Goal: Answer question/provide support

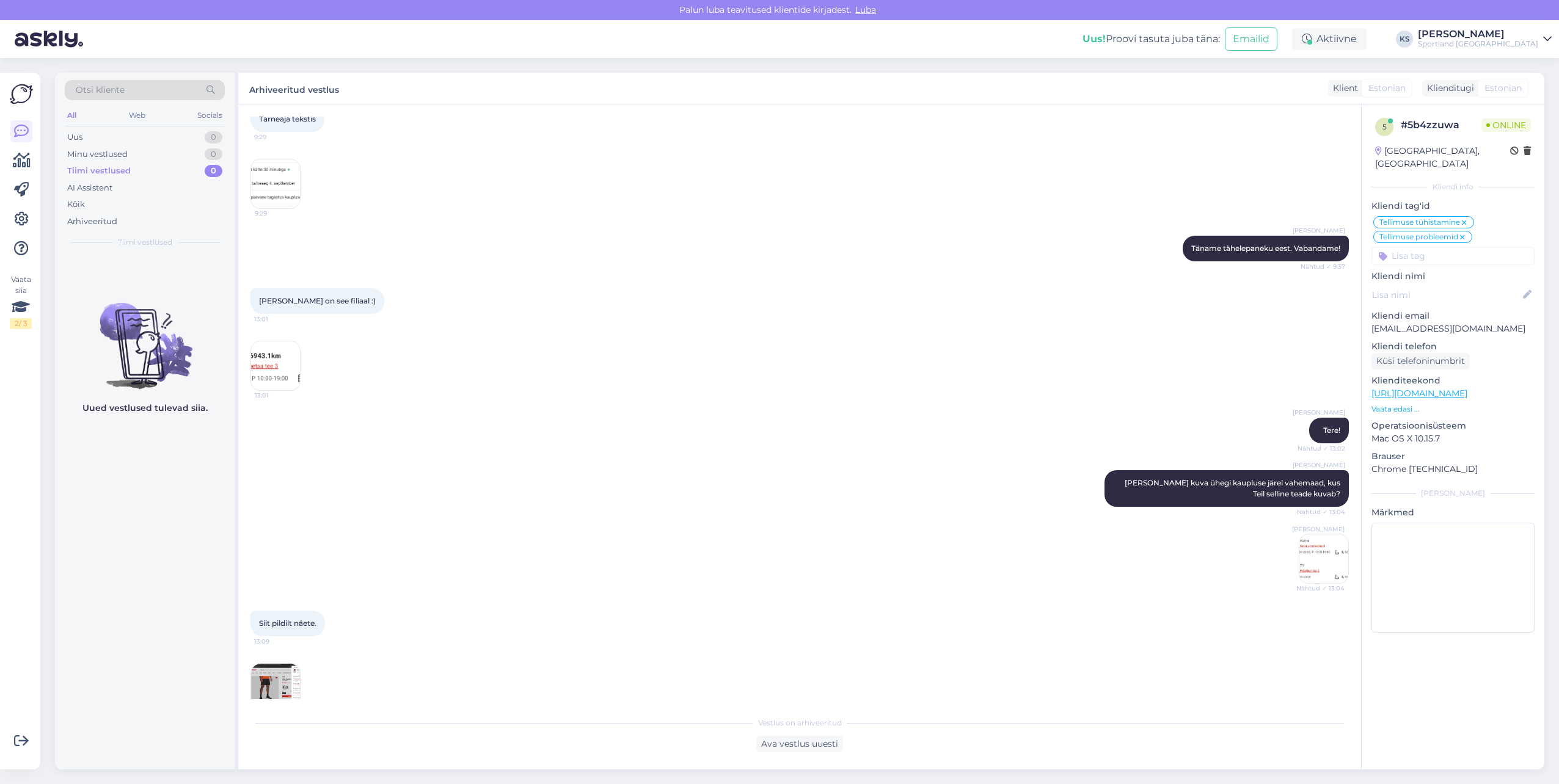
scroll to position [1533, 0]
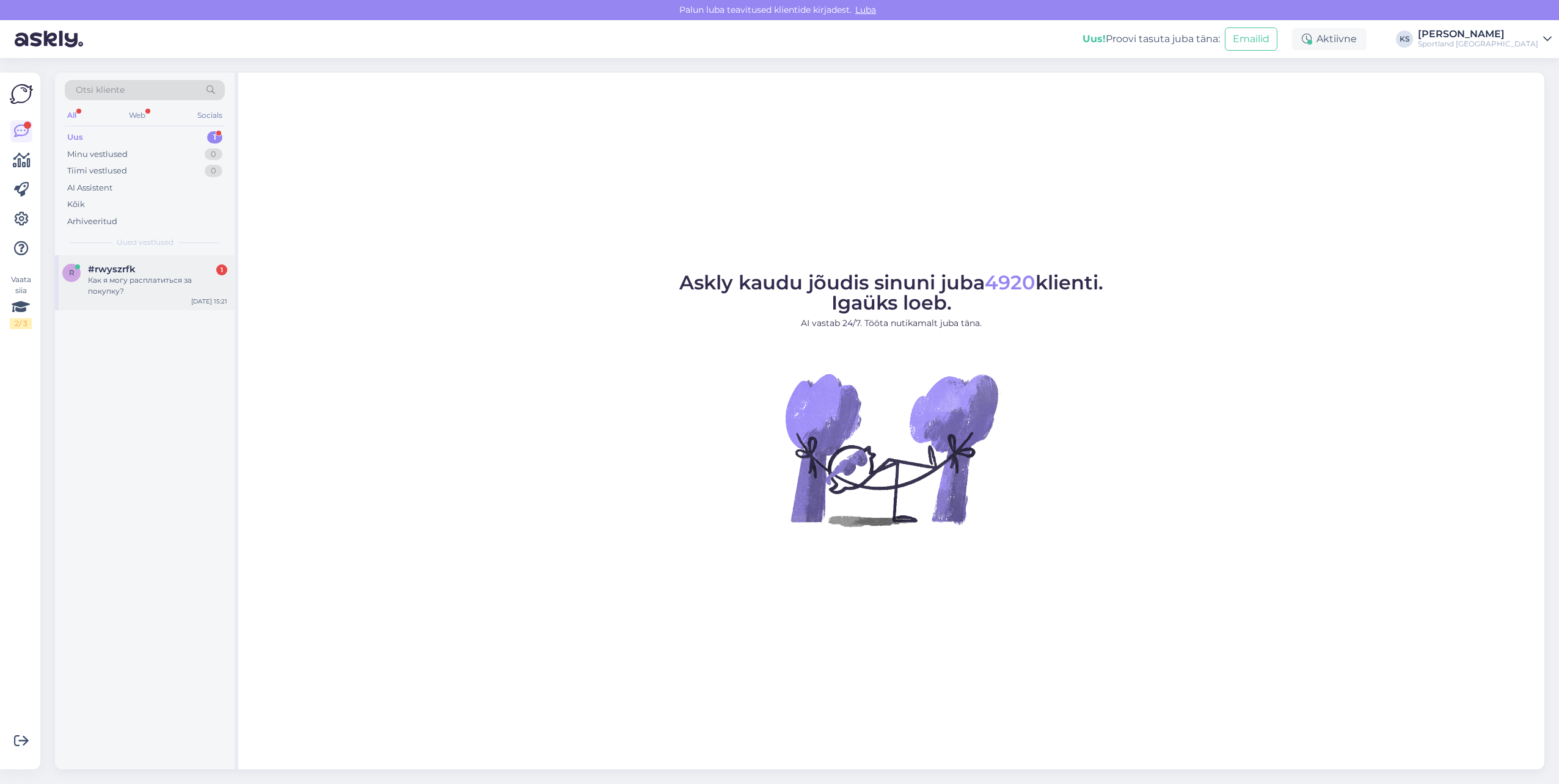
click at [203, 266] on div "#rwyszrfk 1" at bounding box center [157, 269] width 140 height 11
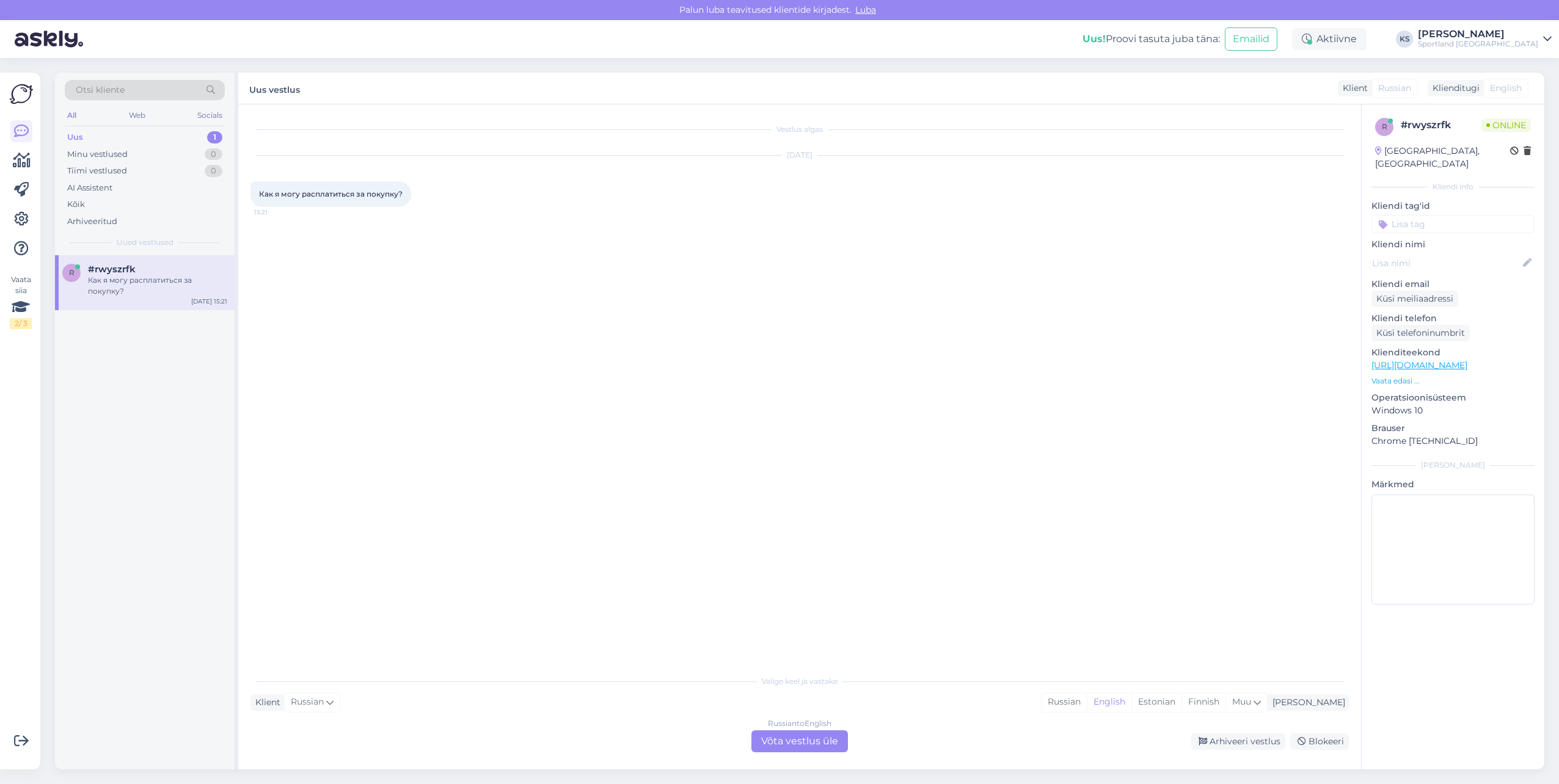
drag, startPoint x: 1189, startPoint y: 701, endPoint x: 945, endPoint y: 751, distance: 249.1
click at [1182, 701] on div "Estonian" at bounding box center [1156, 702] width 50 height 19
click at [818, 746] on div "Russian to Estonian Võta vestlus üle" at bounding box center [799, 741] width 96 height 22
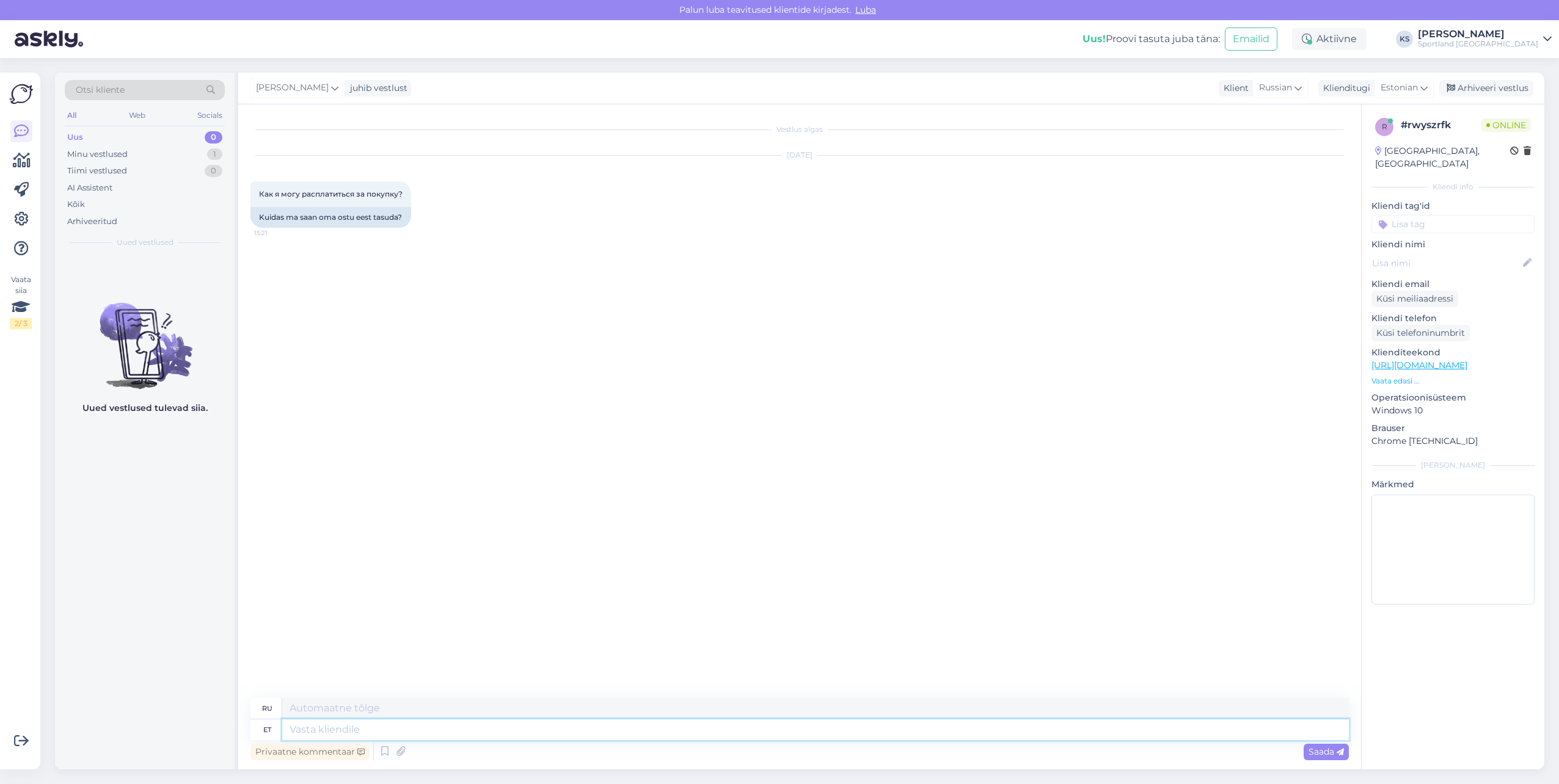
click at [396, 739] on textarea at bounding box center [816, 730] width 1067 height 21
click at [385, 750] on icon at bounding box center [384, 752] width 14 height 19
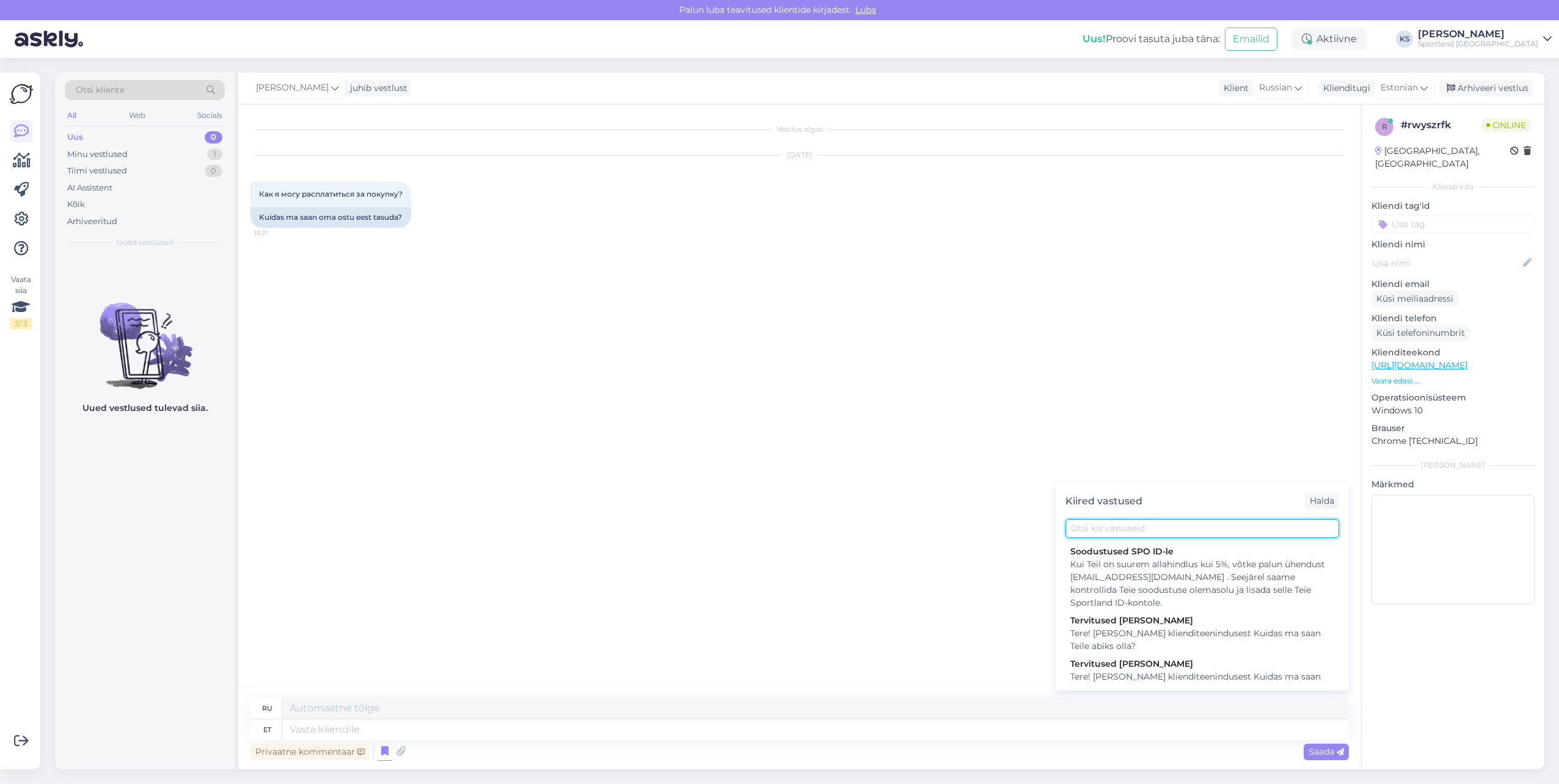
drag, startPoint x: 1086, startPoint y: 524, endPoint x: 1108, endPoint y: 524, distance: 22.0
click at [1090, 524] on input "text" at bounding box center [1202, 529] width 274 height 19
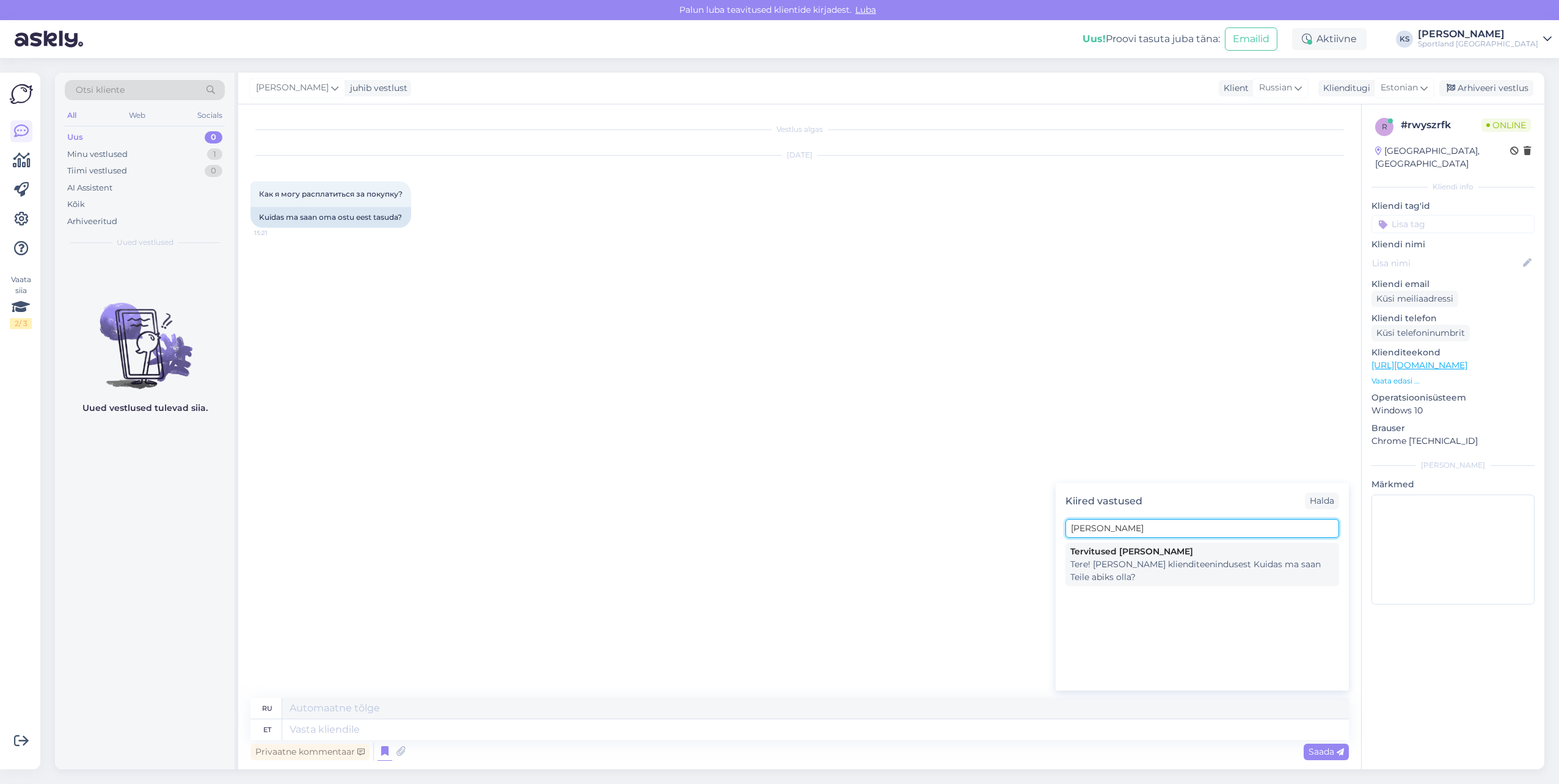
type input "[PERSON_NAME]"
click at [1112, 565] on div "Tere! [PERSON_NAME] klienditeenindusest Kuidas ma saan Teile abiks olla?" at bounding box center [1202, 570] width 264 height 25
type textarea "Здравствуйте! Я [PERSON_NAME] из службы поддержки клиентов Чем я могу вам помоч…"
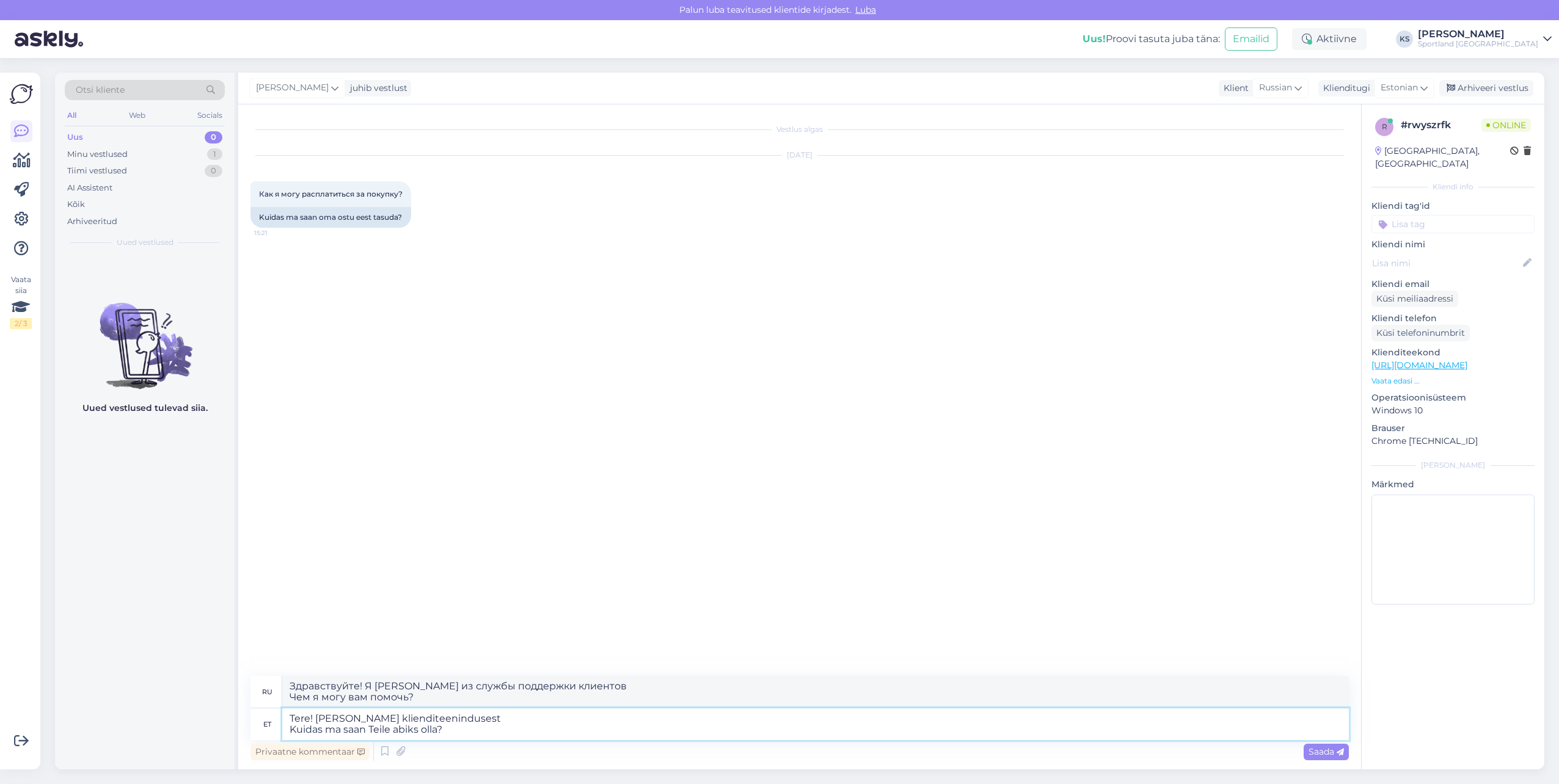
click at [378, 728] on textarea "Tere! [PERSON_NAME] klienditeenindusest Kuidas ma saan Teile abiks olla?" at bounding box center [816, 724] width 1067 height 32
type textarea "Tere! [PERSON_NAME] klienditeenindusest"
type textarea "Здравствуйте! Меня зовут [PERSON_NAME], я из службы поддержки клиентов."
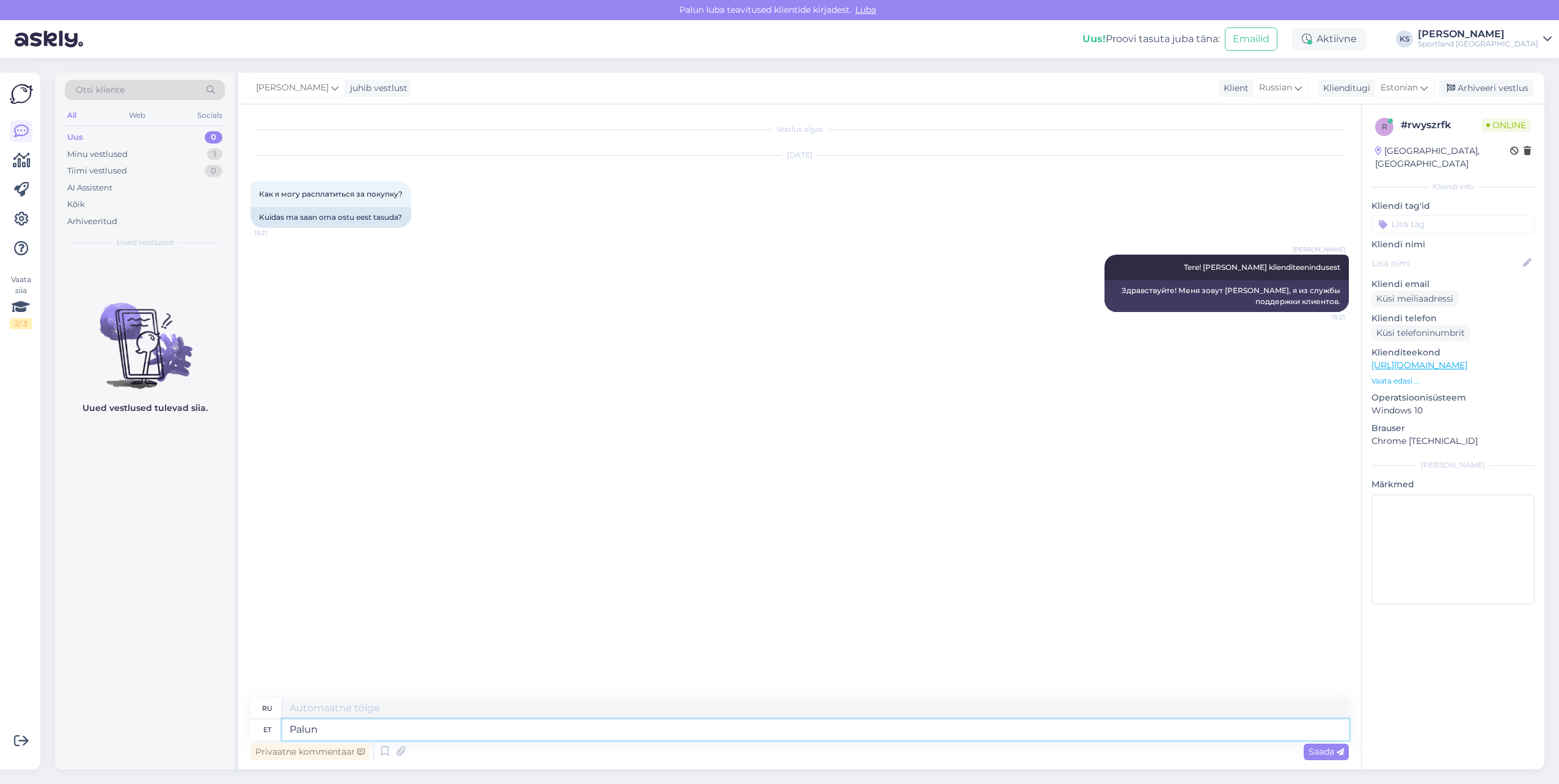
type textarea "Palun"
type textarea "Пожалуйста"
type textarea "Palun täpsustage,"
type textarea "Пожалуйста, уточните,"
type textarea "Palun täpsustage, kas p"
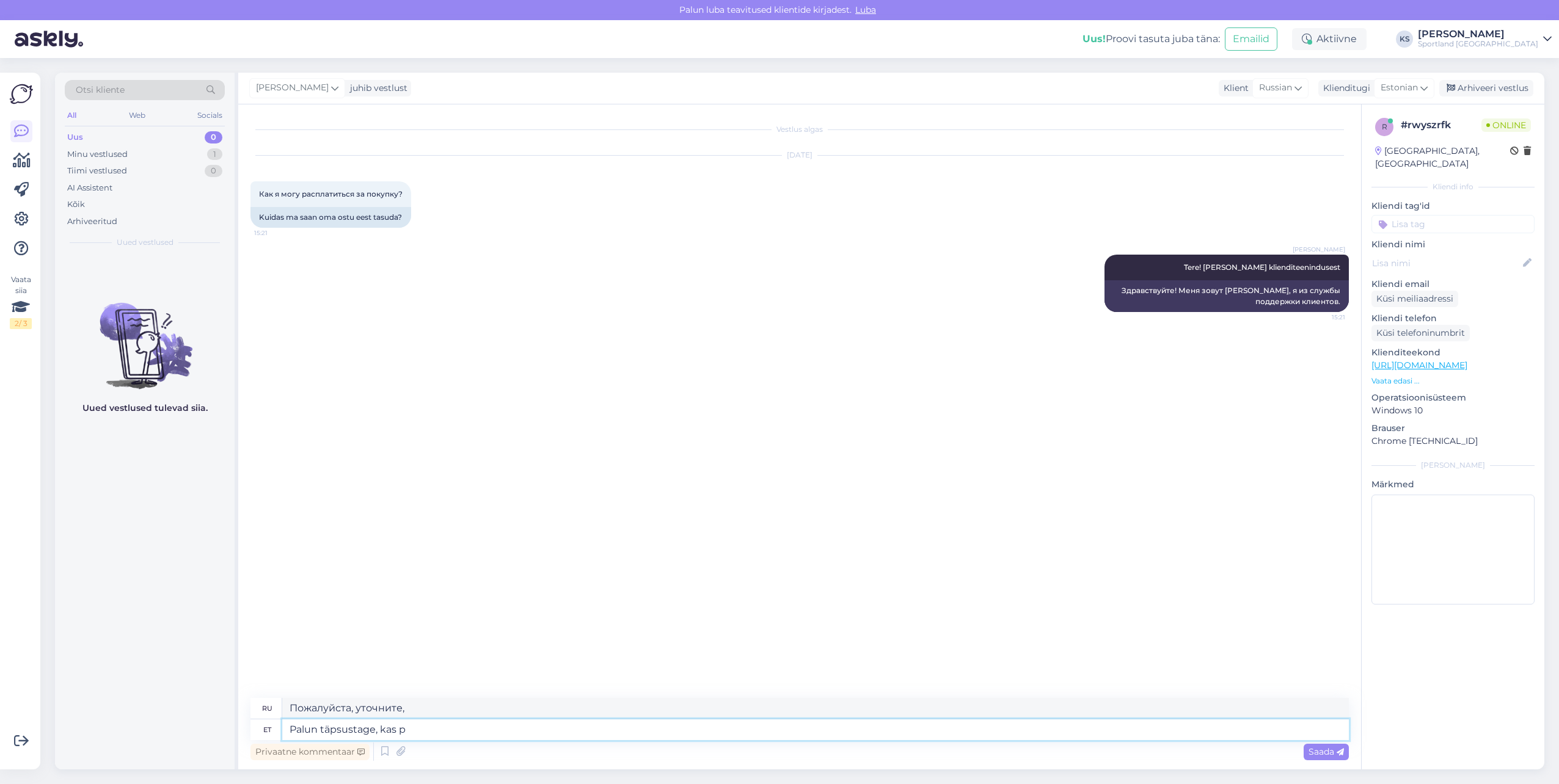
type textarea "Пожалуйста, укажите,"
type textarea "Palun täpsustage, kas proovisite o"
type textarea "Пожалуйста, уточните, пробовали ли вы"
type textarea "Palun täpsustage, kas proovisite ostu te"
type textarea "Укажите, предпринимали ли вы попытку покупки."
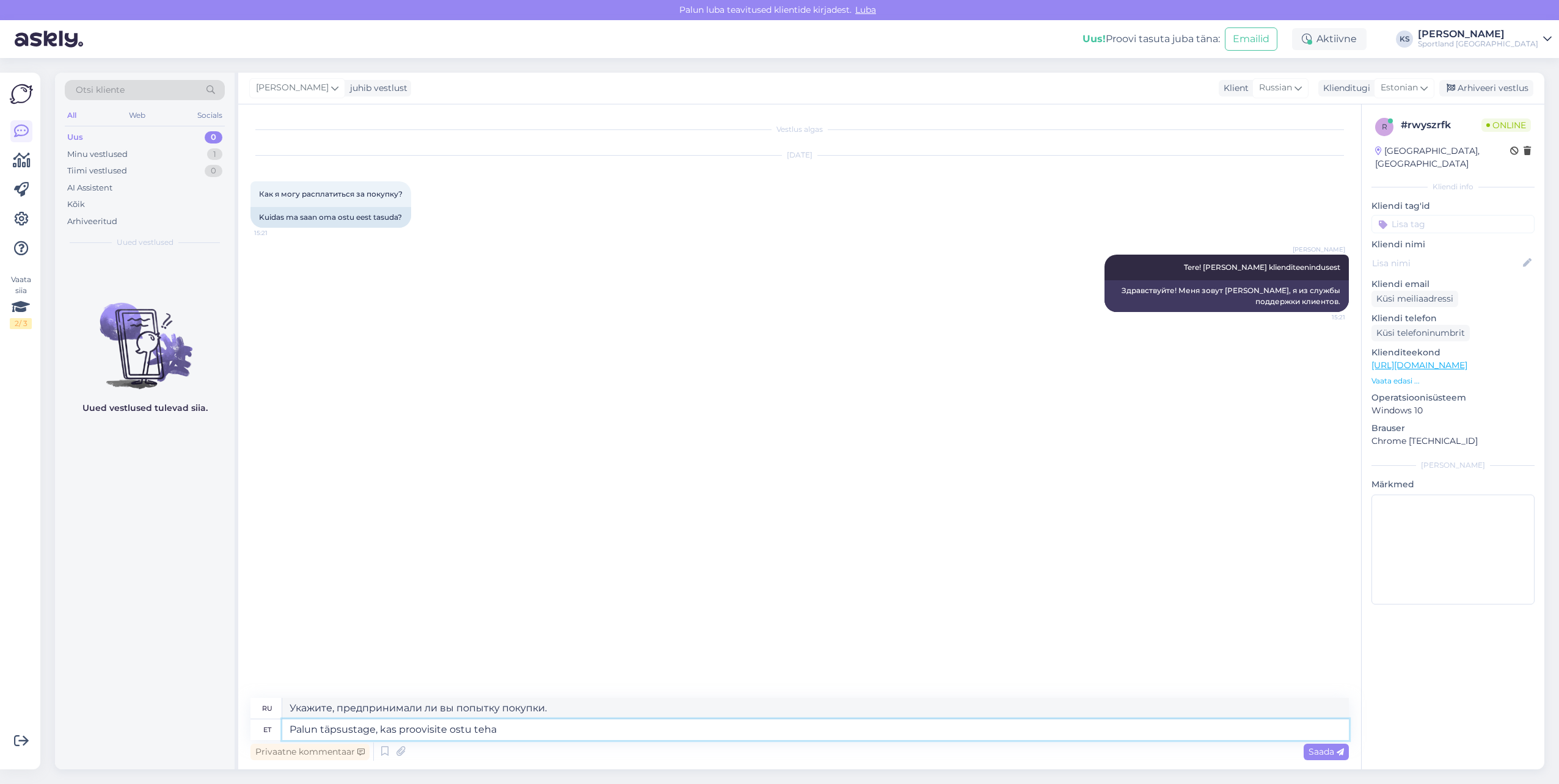
type textarea "Palun täpsustage, kas proovisite ostu teha"
type textarea "Укажите, пытались ли вы совершить покупку."
type textarea "Palun täpsustage, kas proovisite ostu teha veebipoes?"
type textarea "Уточните, пожалуйста, пробовали ли вы совершить покупку в интернет-магазине?"
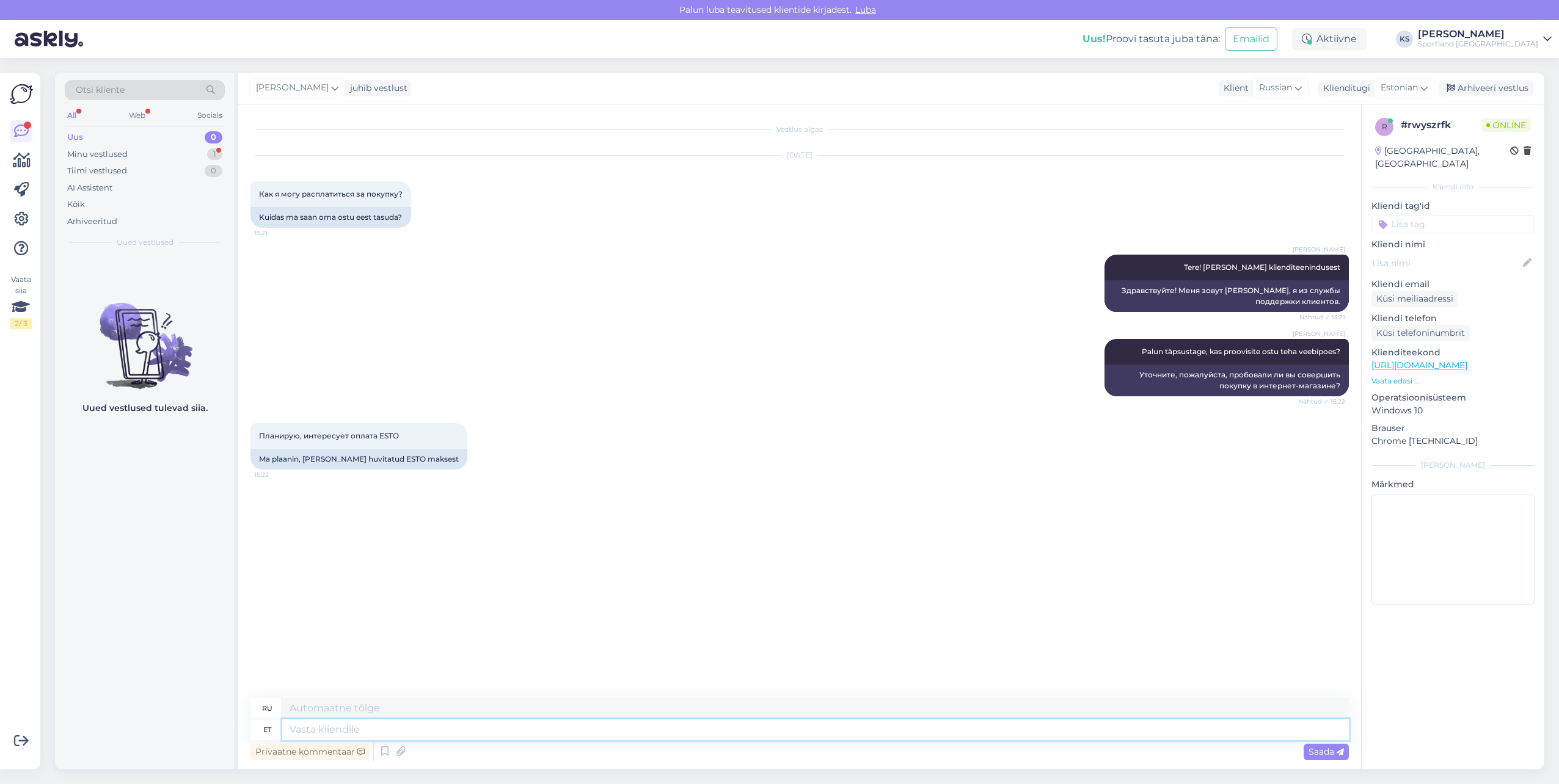
click at [420, 723] on textarea at bounding box center [816, 730] width 1067 height 21
type textarea "S"
type textarea "Kas o"
type textarea "Является"
type textarea "Kas olete"
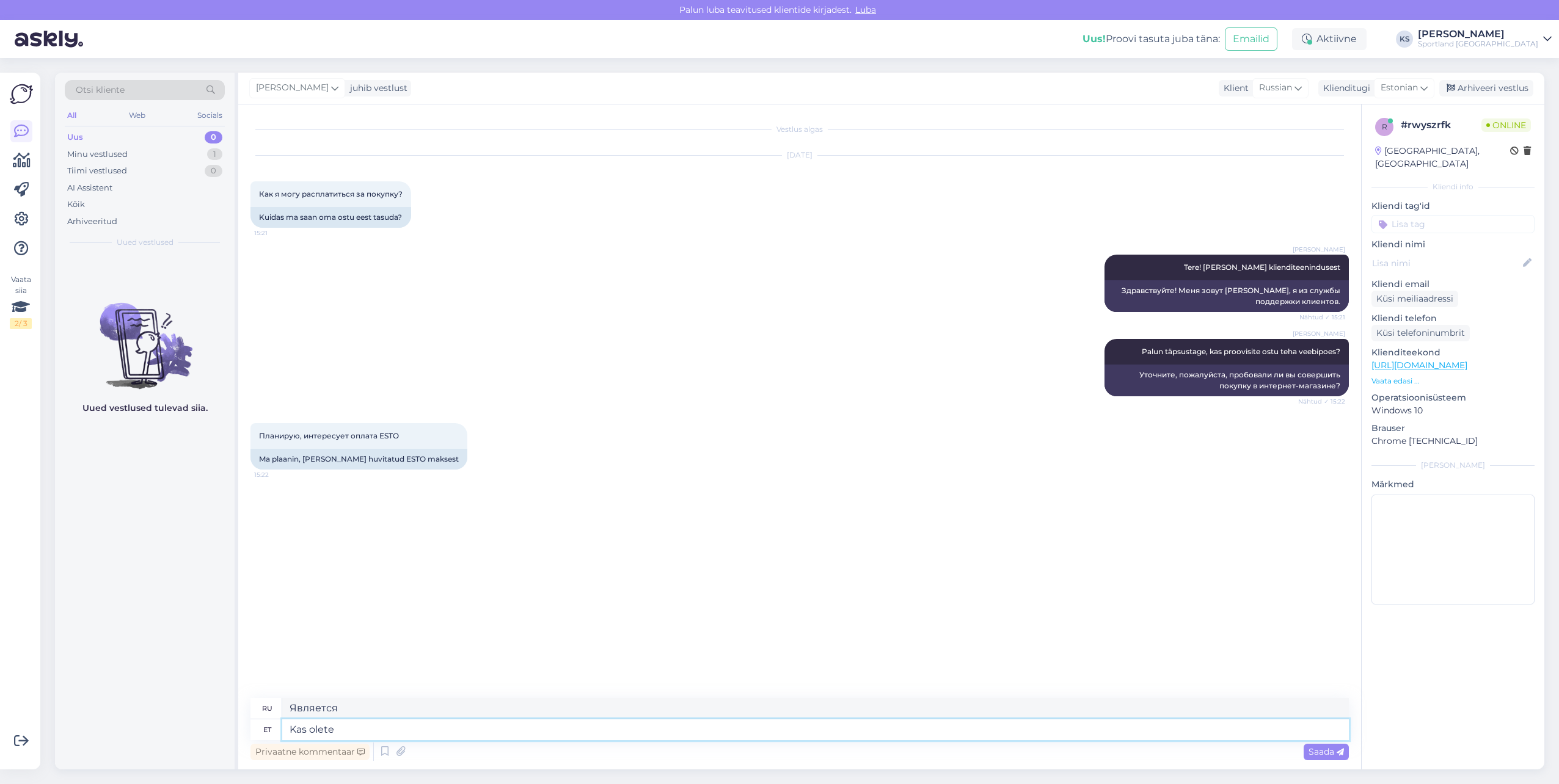
type textarea "Ты"
type textarea "Kas olete leping"
type textarea "Вы работаете по контракту?"
type textarea "Kas olete lepingu allkirjastanud?"
type textarea "Вы подписали контракт?"
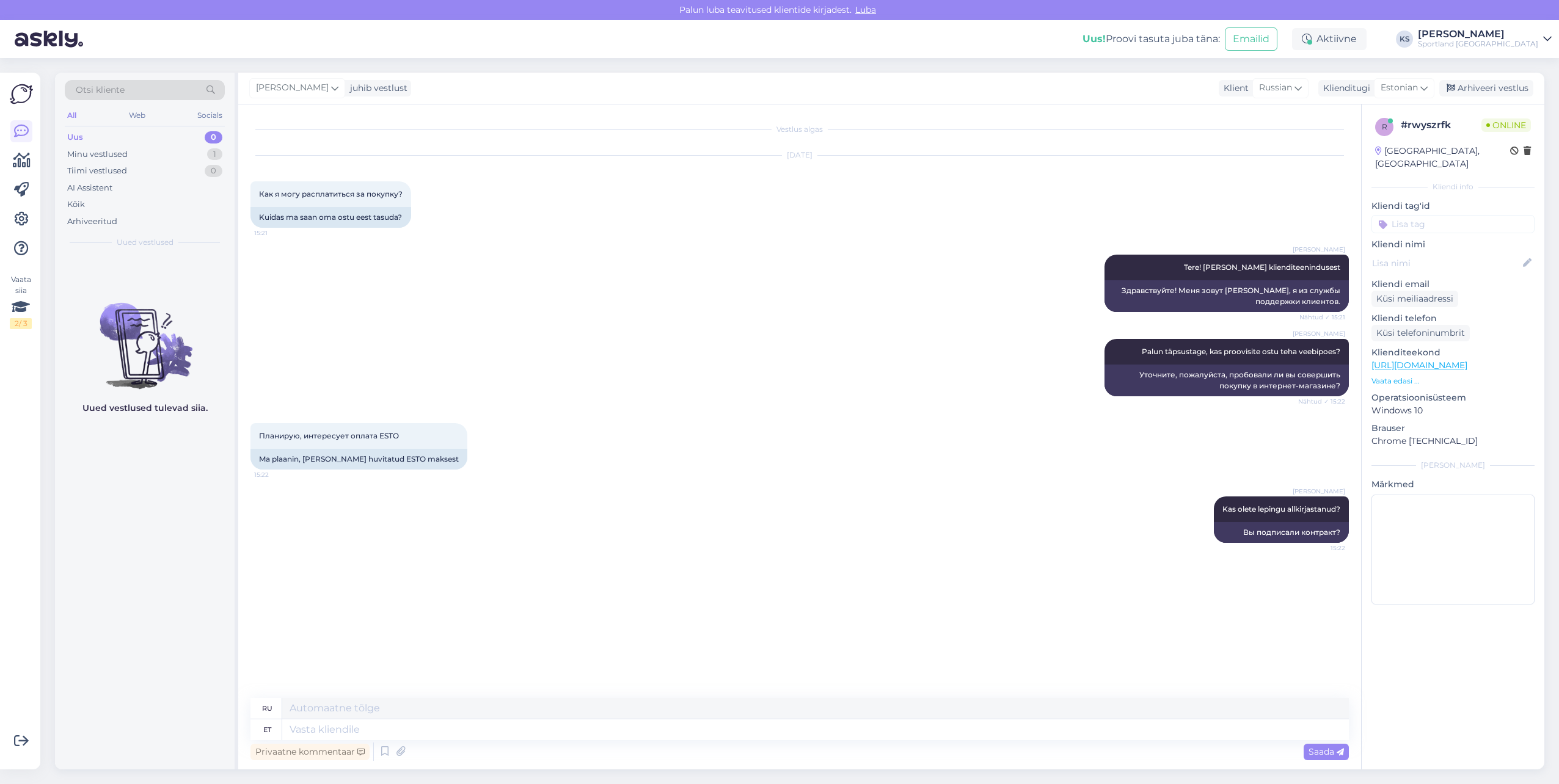
click at [1449, 215] on input at bounding box center [1453, 224] width 163 height 19
type input "о"
type input "jär"
click at [1445, 253] on span "Järelmaksu küsimused" at bounding box center [1453, 256] width 85 height 8
click at [346, 729] on textarea at bounding box center [816, 730] width 1067 height 21
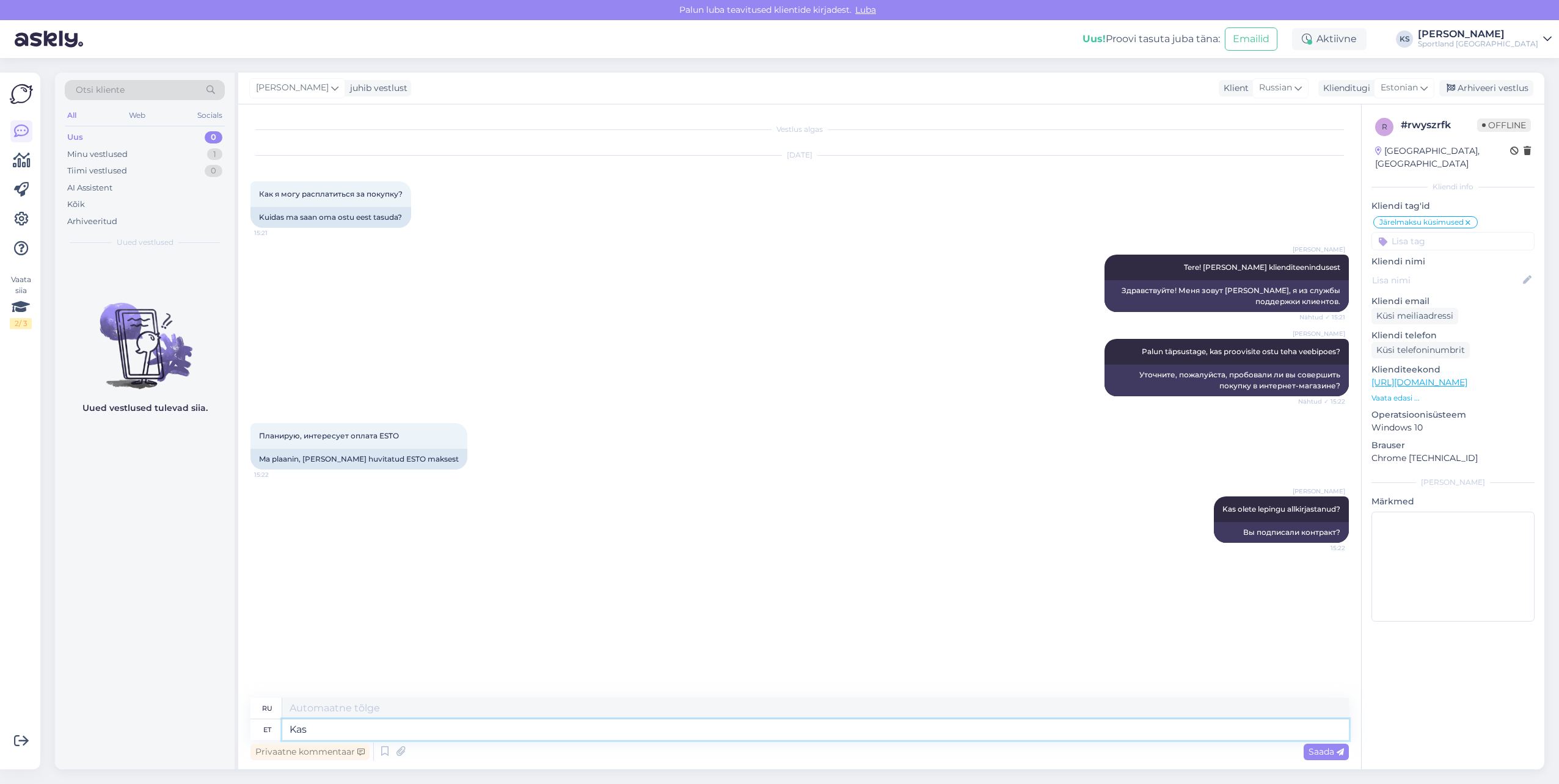
type textarea "Kas"
type textarea "Является"
type textarea "K"
click at [1511, 85] on div "Arhiveeri vestlus" at bounding box center [1486, 88] width 94 height 16
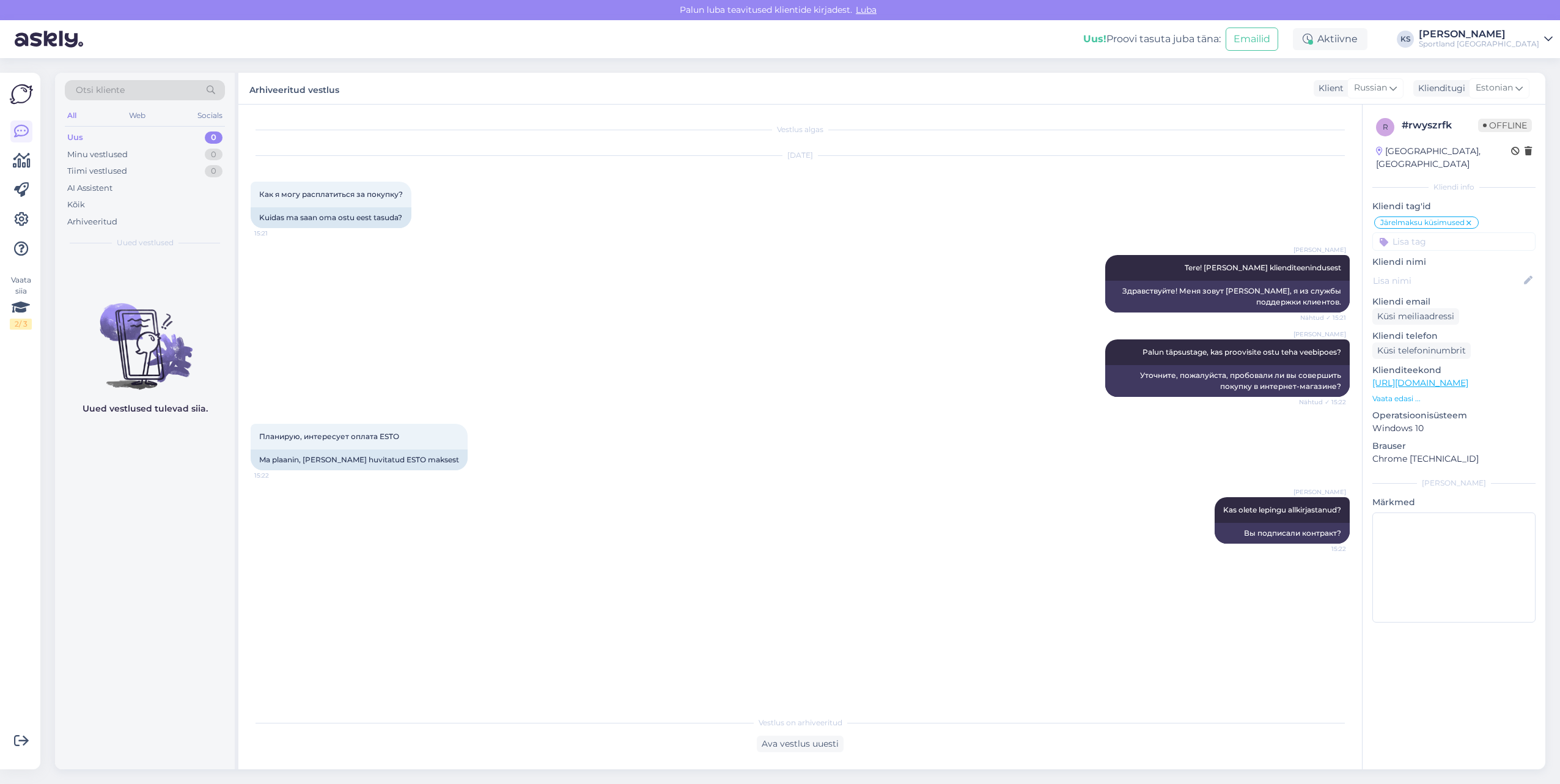
click at [1532, 36] on div "[PERSON_NAME]" at bounding box center [1479, 34] width 120 height 10
click at [1532, 86] on button "Ava" at bounding box center [1529, 95] width 27 height 19
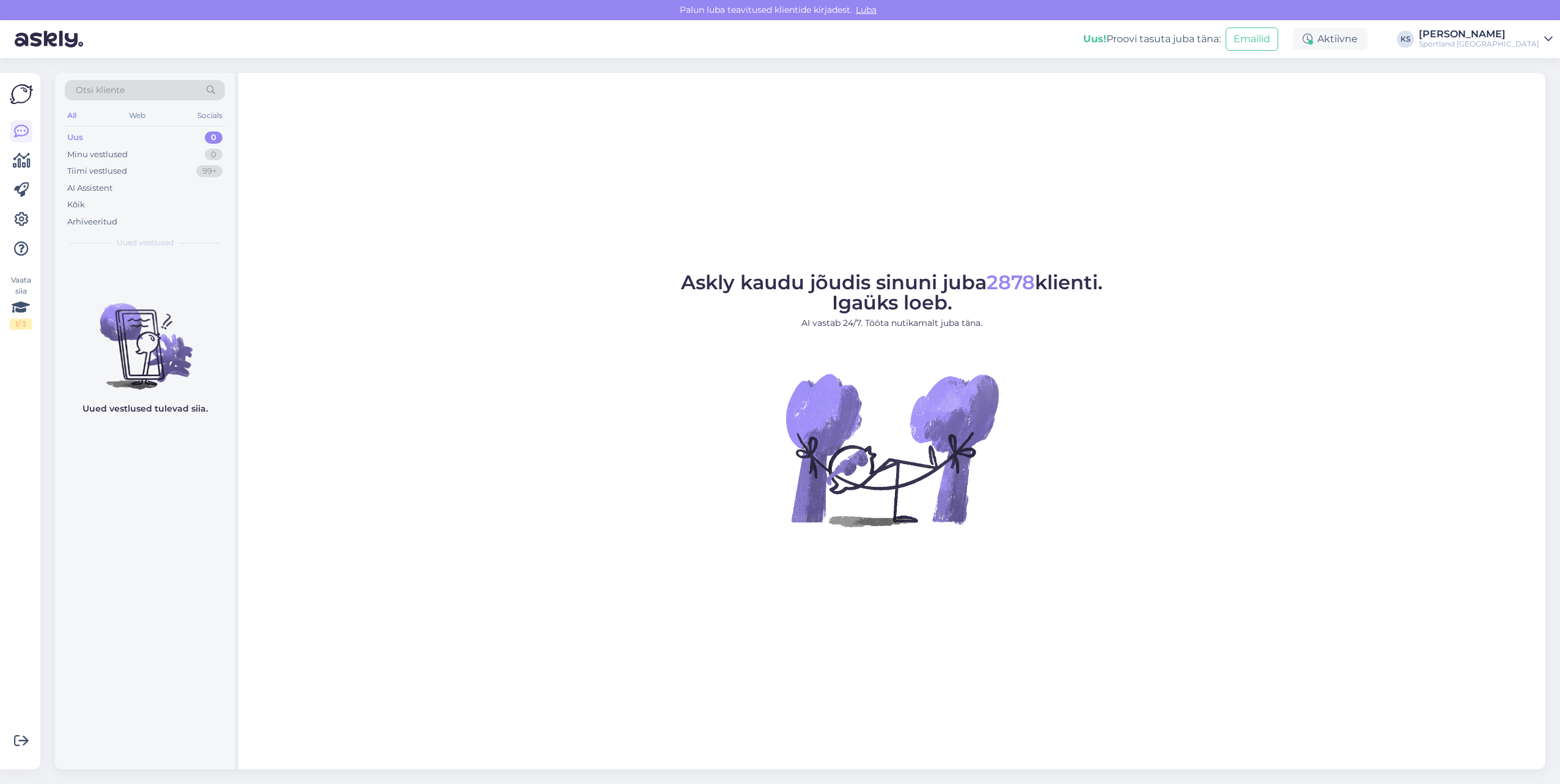
click at [1526, 33] on div "[PERSON_NAME]" at bounding box center [1479, 34] width 120 height 10
click at [1523, 74] on button "Ava" at bounding box center [1529, 68] width 27 height 19
click at [190, 173] on div "Tiimi vestlused 0" at bounding box center [144, 171] width 160 height 17
click at [107, 207] on div "Kõik" at bounding box center [144, 204] width 160 height 17
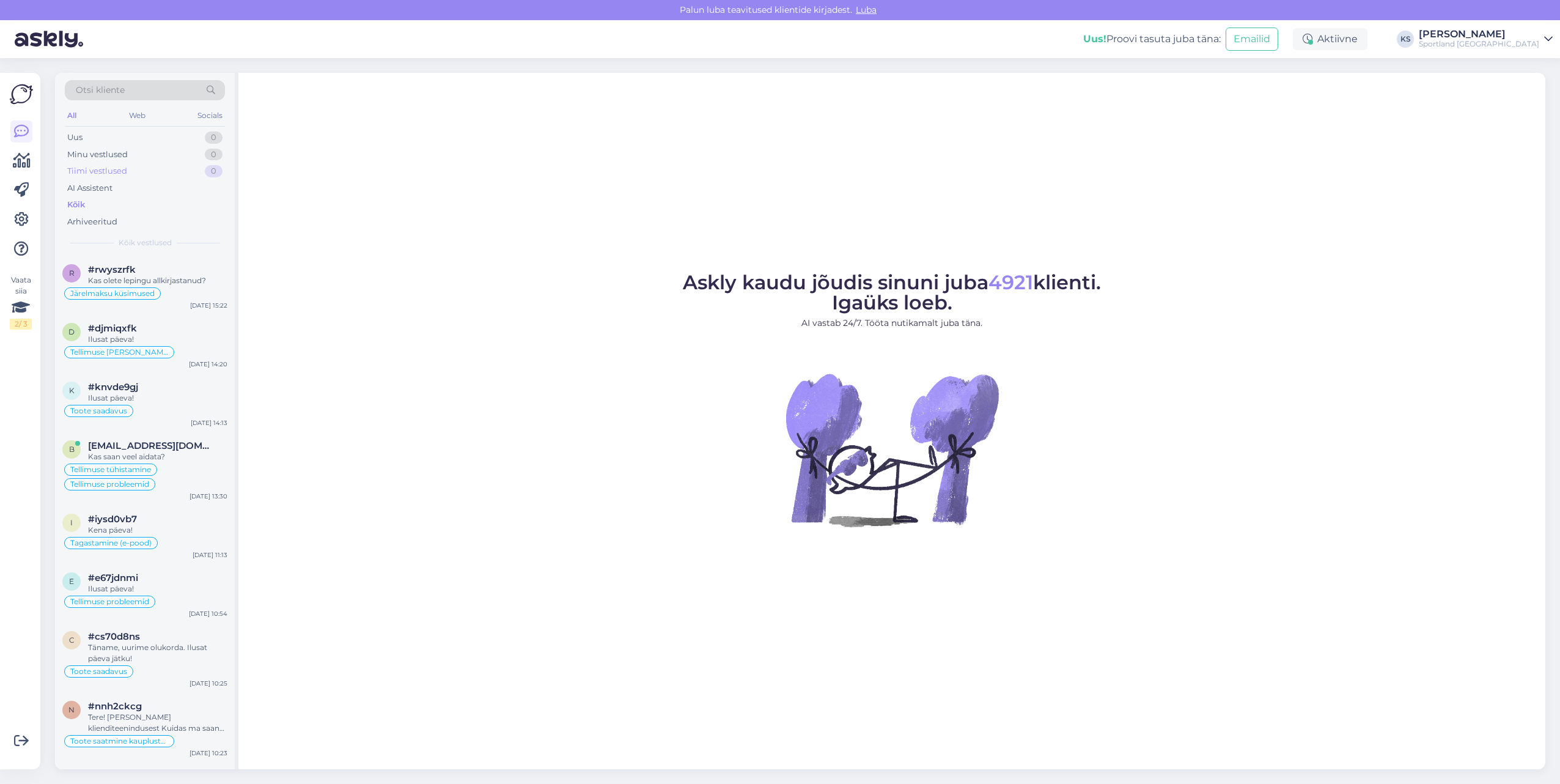
click at [179, 178] on div "Tiimi vestlused 0" at bounding box center [144, 171] width 160 height 17
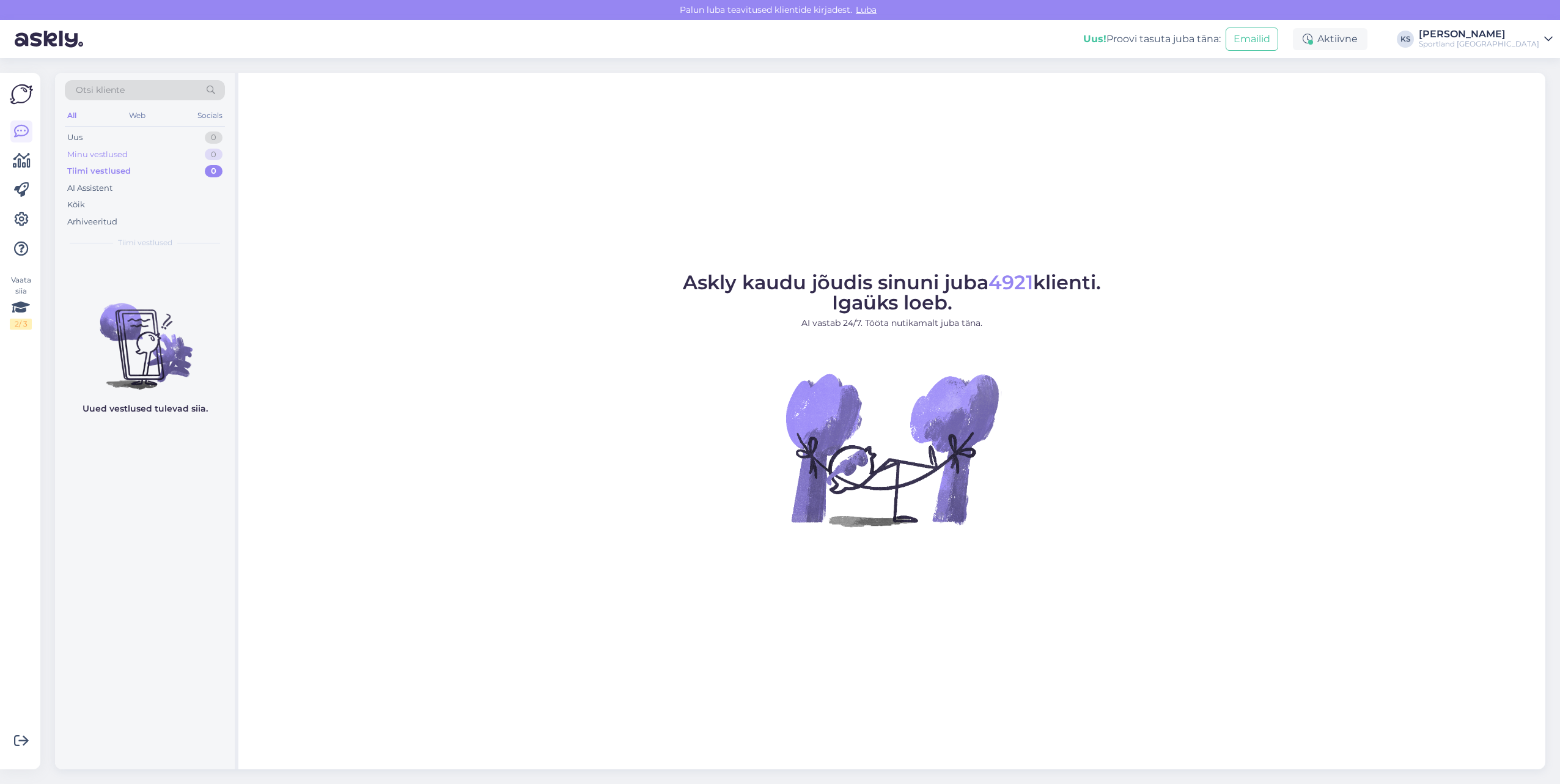
click at [181, 160] on div "Minu vestlused 0" at bounding box center [144, 154] width 160 height 17
